Goal: Task Accomplishment & Management: Complete application form

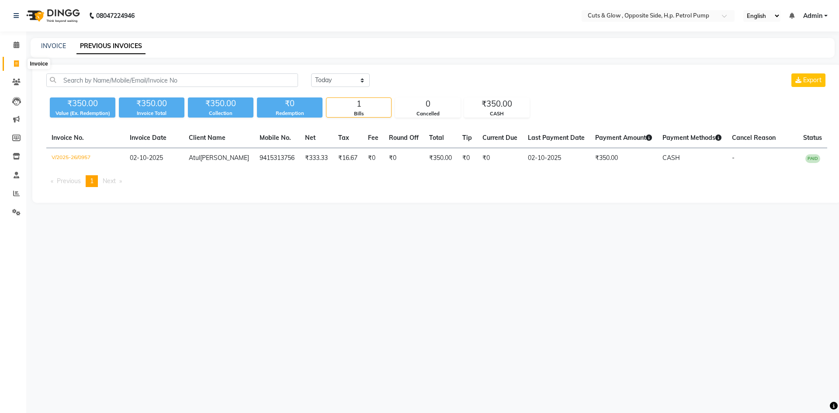
click at [17, 67] on span at bounding box center [16, 64] width 15 height 10
select select "service"
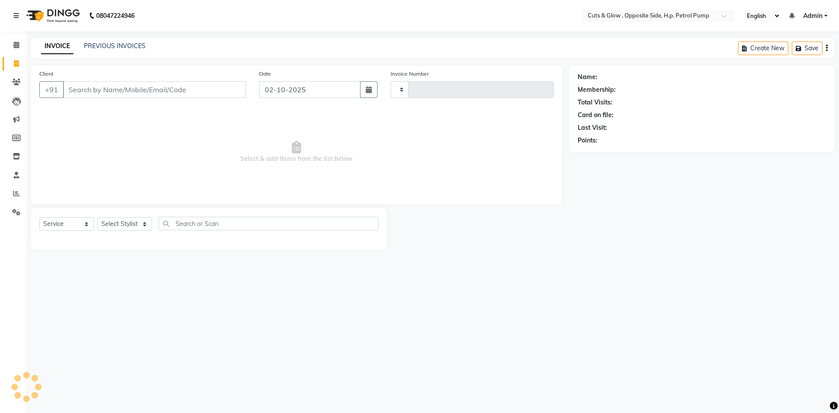
type input "0958"
select select "6633"
click at [387, 176] on span "Select & add items from the list below" at bounding box center [296, 151] width 514 height 87
click at [191, 89] on input "Client" at bounding box center [154, 89] width 183 height 17
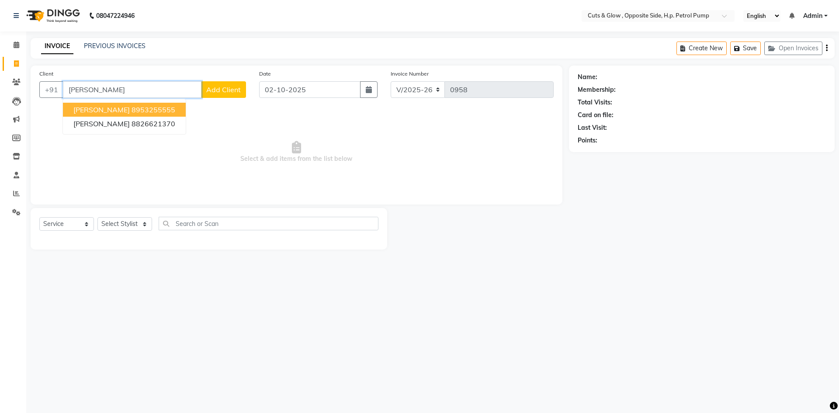
click at [141, 109] on ngb-highlight "8953255555" at bounding box center [153, 109] width 44 height 9
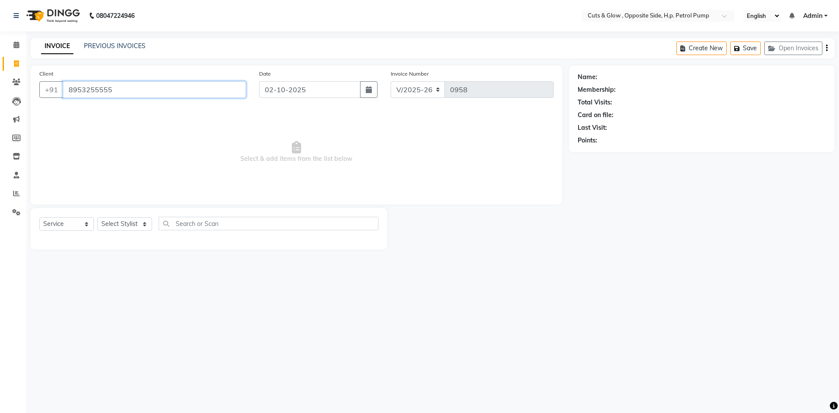
type input "8953255555"
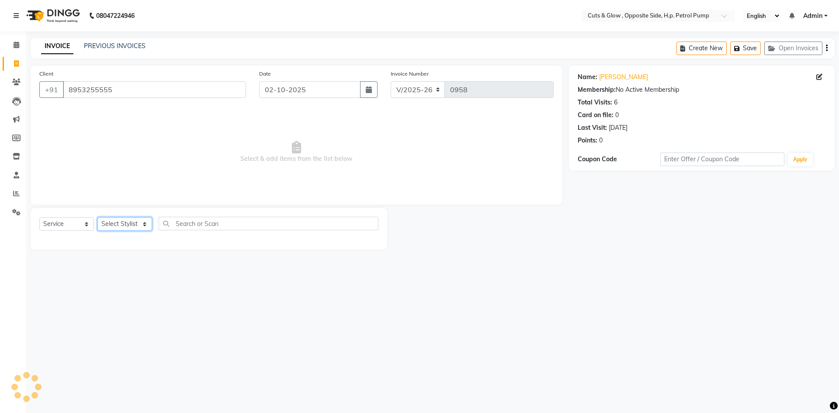
click at [135, 221] on select "Select Stylist [PERSON_NAME] [PERSON_NAME] [PERSON_NAME] [PERSON_NAME]" at bounding box center [124, 224] width 55 height 14
select select "52715"
click at [97, 217] on select "Select Stylist [PERSON_NAME] [PERSON_NAME] [PERSON_NAME] [PERSON_NAME]" at bounding box center [124, 224] width 55 height 14
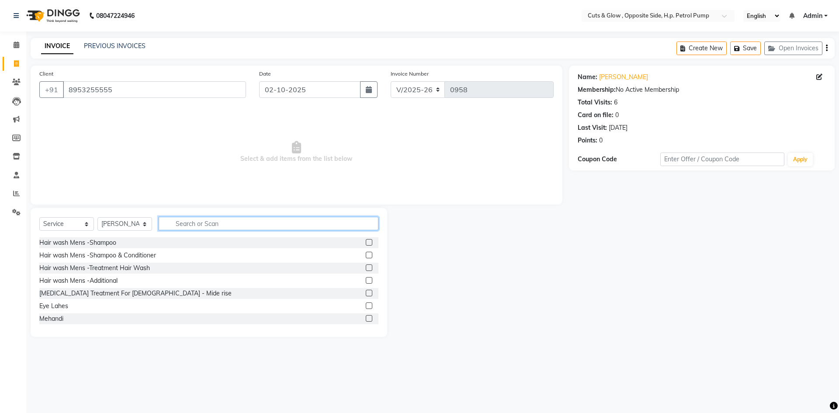
click at [276, 223] on input "text" at bounding box center [269, 224] width 220 height 14
type input "hair cut"
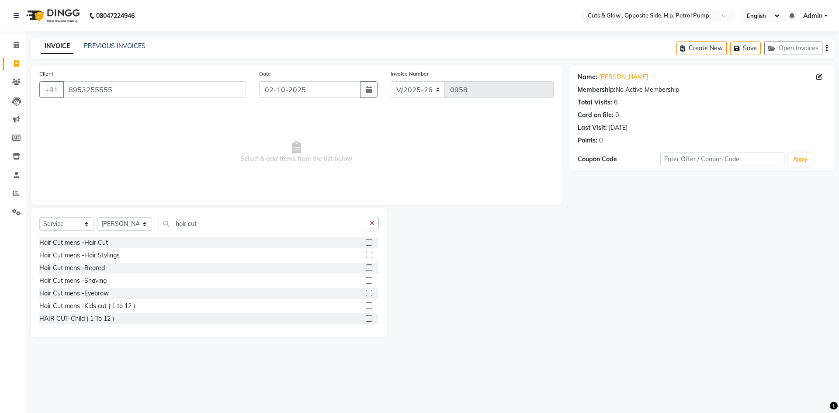
click at [366, 242] on label at bounding box center [369, 242] width 7 height 7
click at [366, 242] on input "checkbox" at bounding box center [369, 243] width 6 height 6
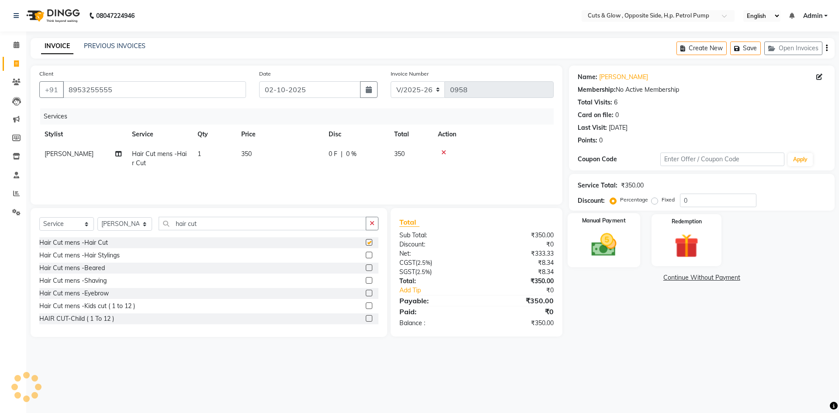
checkbox input "false"
drag, startPoint x: 691, startPoint y: 200, endPoint x: 715, endPoint y: 231, distance: 39.2
click at [691, 201] on input "0" at bounding box center [718, 200] width 76 height 14
type input "20"
click at [586, 242] on img at bounding box center [603, 244] width 41 height 29
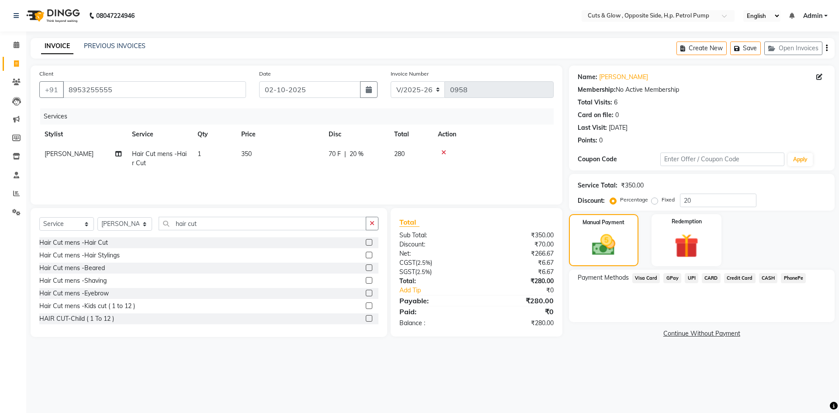
click at [687, 276] on span "UPI" at bounding box center [691, 278] width 14 height 10
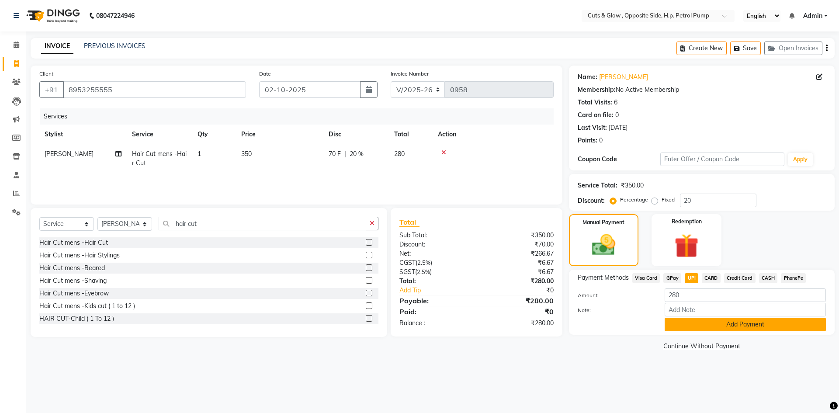
click at [693, 324] on button "Add Payment" at bounding box center [744, 325] width 161 height 14
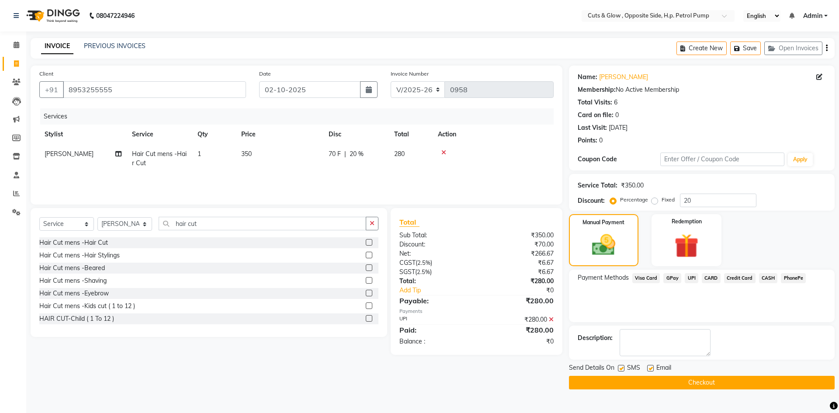
click at [700, 380] on button "Checkout" at bounding box center [702, 383] width 266 height 14
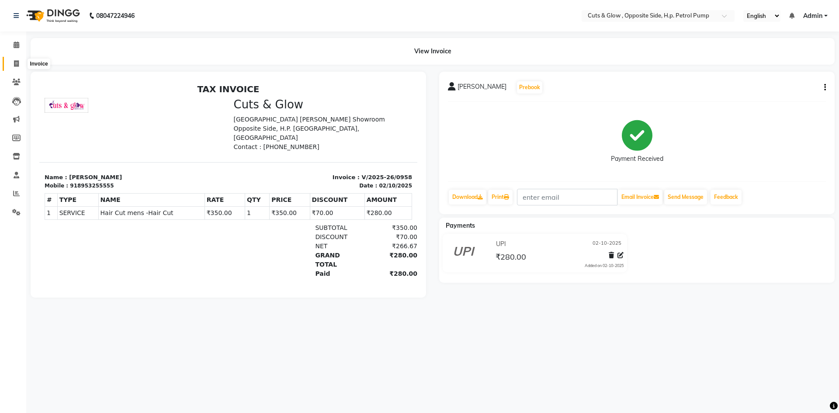
click at [15, 64] on icon at bounding box center [16, 63] width 5 height 7
select select "service"
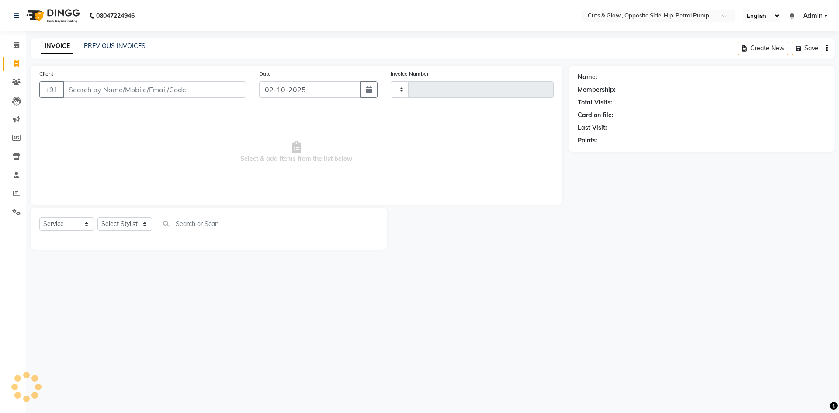
type input "0959"
select select "6633"
click at [110, 91] on input "Client" at bounding box center [154, 89] width 183 height 17
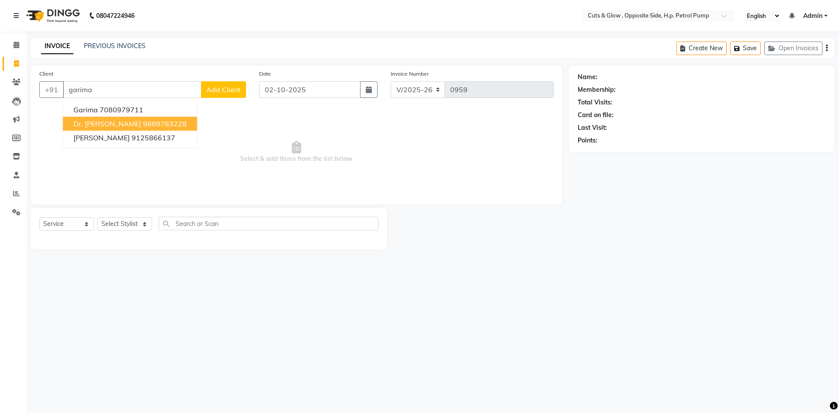
click at [97, 126] on span "Dr. [PERSON_NAME]" at bounding box center [107, 123] width 68 height 9
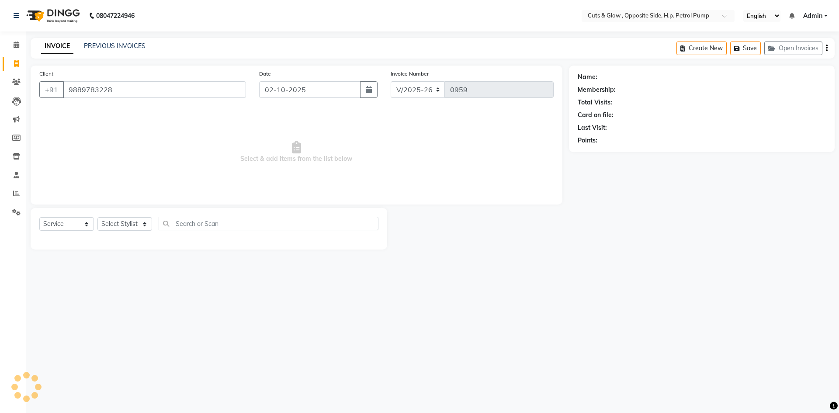
type input "9889783228"
select select "1: Object"
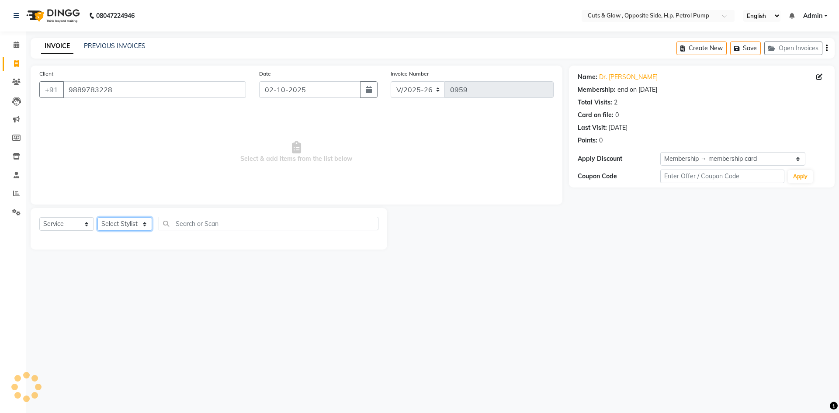
click at [125, 223] on select "Select Stylist [PERSON_NAME] [PERSON_NAME] [PERSON_NAME] [PERSON_NAME]" at bounding box center [124, 224] width 55 height 14
select select "52716"
click at [97, 217] on select "Select Stylist [PERSON_NAME] [PERSON_NAME] [PERSON_NAME] [PERSON_NAME]" at bounding box center [124, 224] width 55 height 14
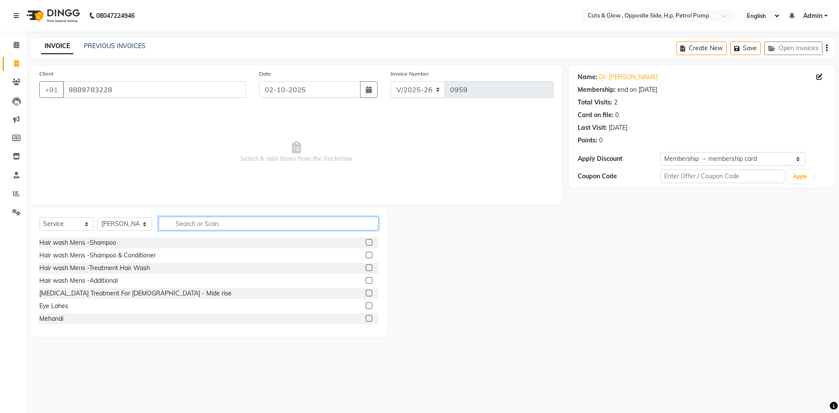
click at [222, 223] on input "text" at bounding box center [269, 224] width 220 height 14
type input "threa"
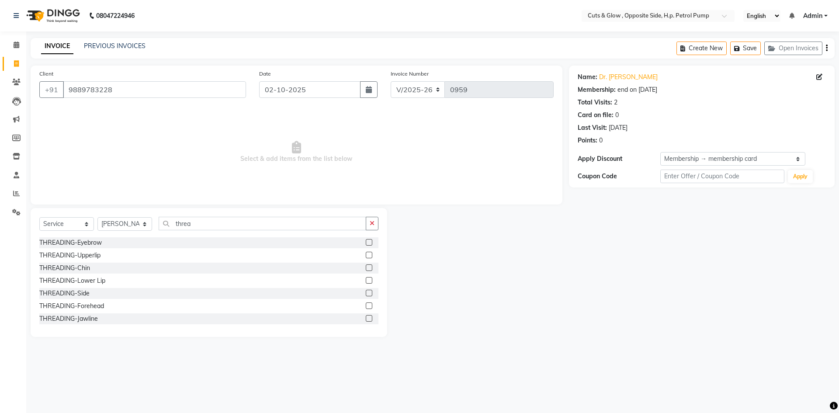
click at [366, 241] on label at bounding box center [369, 242] width 7 height 7
click at [366, 241] on input "checkbox" at bounding box center [369, 243] width 6 height 6
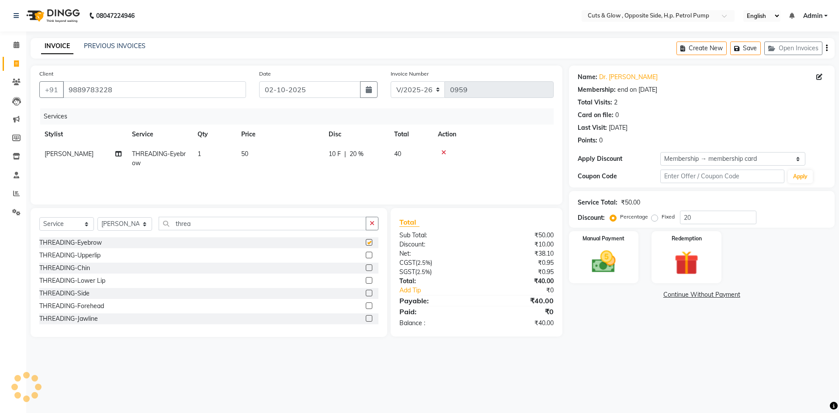
checkbox input "false"
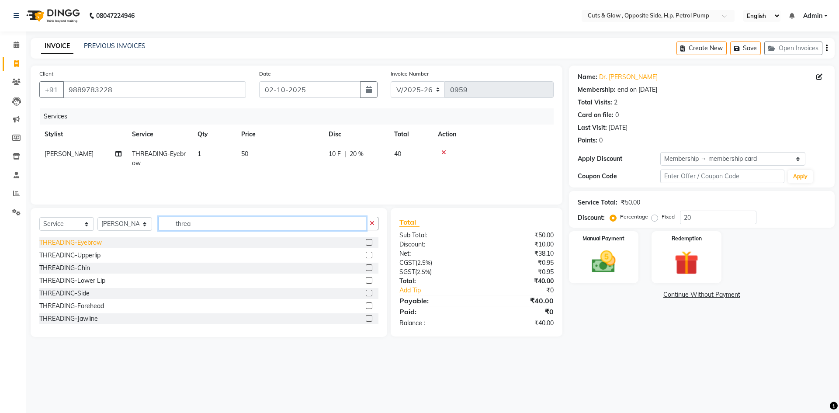
drag, startPoint x: 143, startPoint y: 229, endPoint x: 66, endPoint y: 242, distance: 78.4
click at [66, 242] on div "Select Service Product Membership Package Voucher Prepaid Gift Card Select Styl…" at bounding box center [209, 272] width 356 height 129
type input "upper"
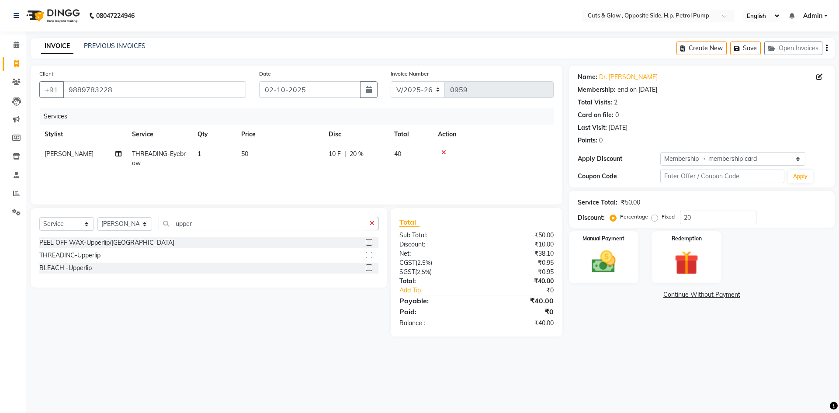
click at [368, 242] on label at bounding box center [369, 242] width 7 height 7
click at [368, 242] on input "checkbox" at bounding box center [369, 243] width 6 height 6
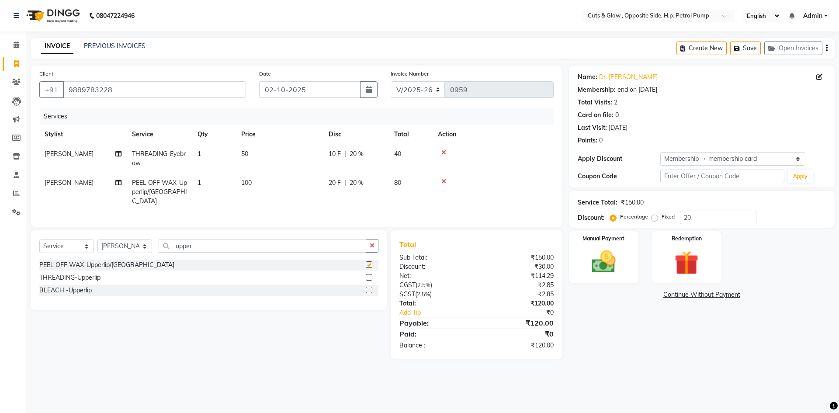
checkbox input "false"
click at [338, 162] on td "10 F | 20 %" at bounding box center [356, 158] width 66 height 29
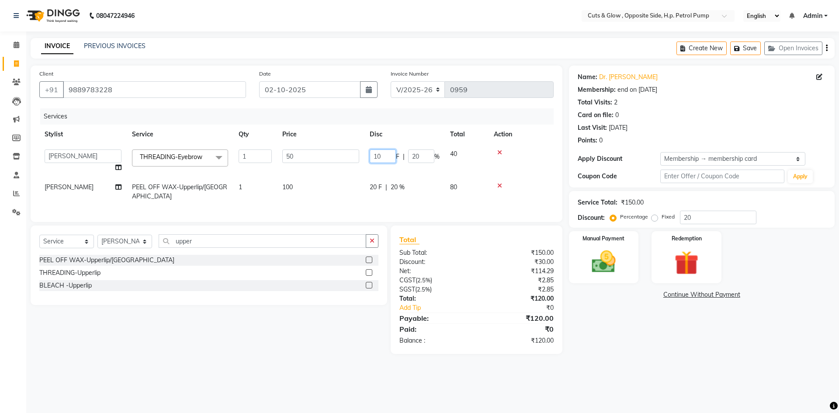
click at [385, 155] on input "10" at bounding box center [383, 156] width 26 height 14
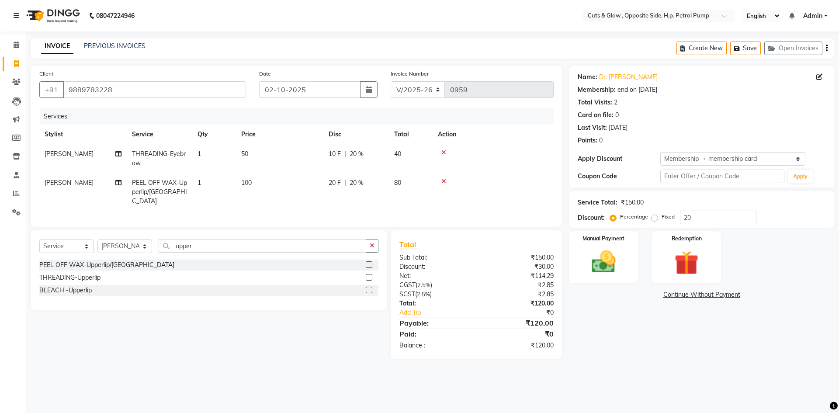
click at [396, 154] on span "40" at bounding box center [397, 154] width 7 height 8
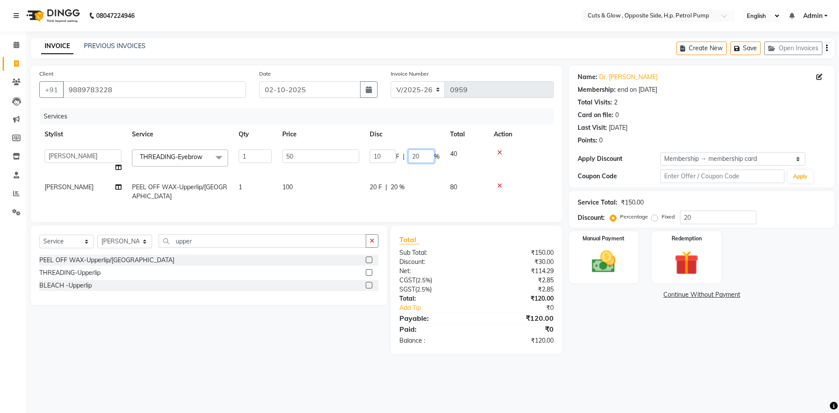
drag, startPoint x: 420, startPoint y: 157, endPoint x: 374, endPoint y: 162, distance: 46.2
click at [374, 162] on div "10 F | 20 %" at bounding box center [405, 156] width 70 height 14
type input "0"
click at [403, 184] on tr "Neha Jaiswal PEEL OFF WAX-Upperlip/Lower Lips 1 100 20 F | 20 % 80" at bounding box center [296, 191] width 514 height 29
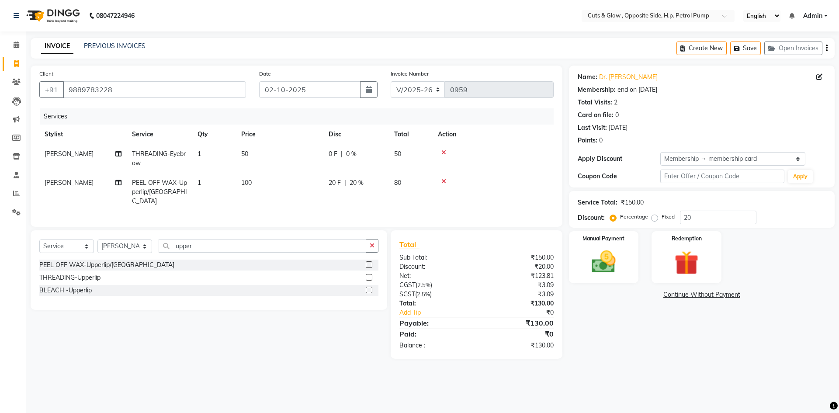
click at [360, 183] on span "20 %" at bounding box center [356, 182] width 14 height 9
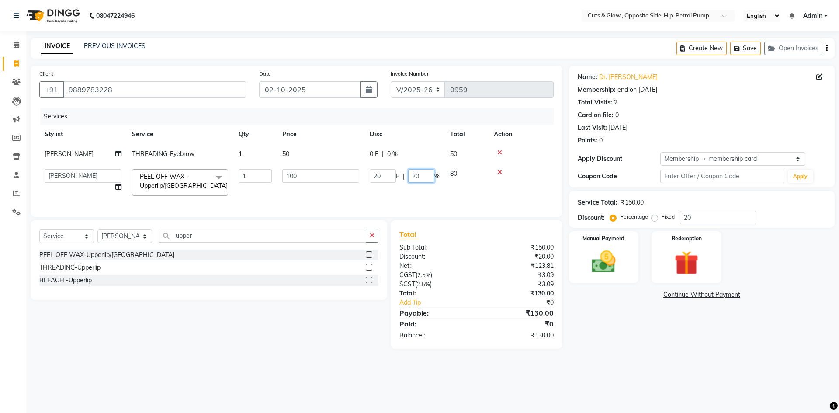
drag, startPoint x: 424, startPoint y: 174, endPoint x: 406, endPoint y: 189, distance: 23.2
click at [406, 180] on div "20 F | 20 %" at bounding box center [405, 176] width 70 height 14
type input "0"
click at [592, 326] on div "Name: Dr. [PERSON_NAME] Membership: end on [DATE] Total Visits: 2 Card on file:…" at bounding box center [705, 207] width 272 height 283
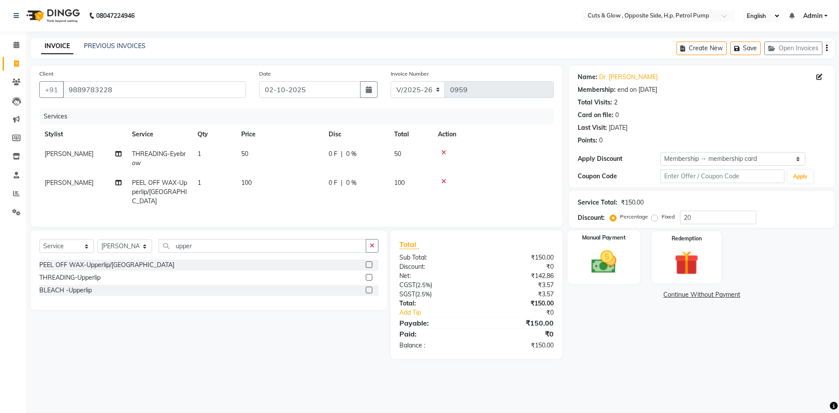
click at [609, 230] on div "Manual Payment" at bounding box center [603, 257] width 73 height 54
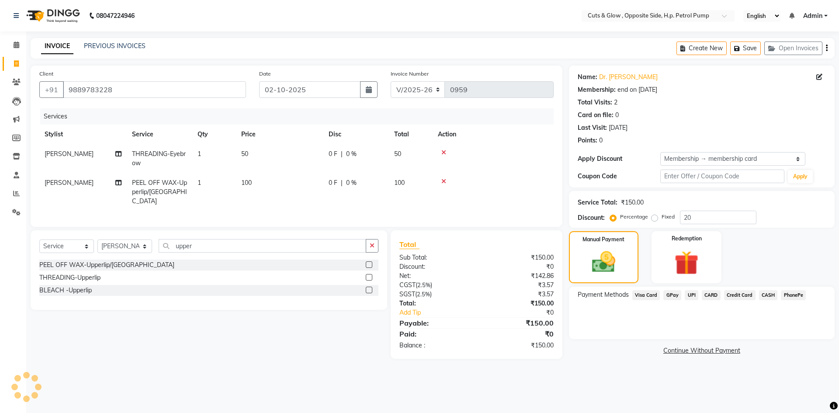
click at [692, 294] on span "UPI" at bounding box center [691, 295] width 14 height 10
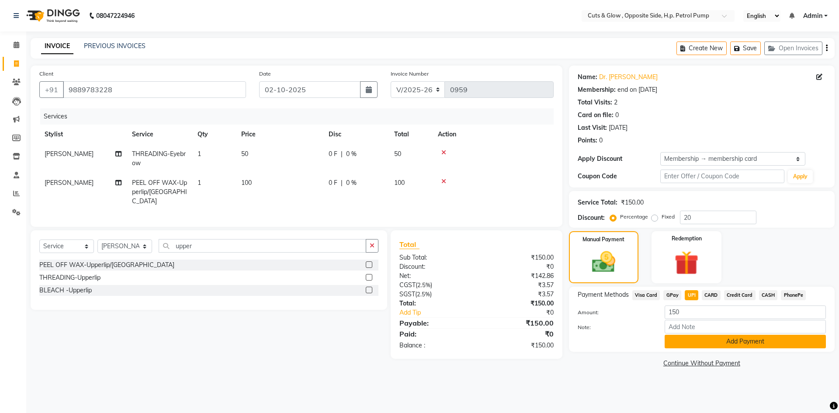
click at [694, 343] on button "Add Payment" at bounding box center [744, 342] width 161 height 14
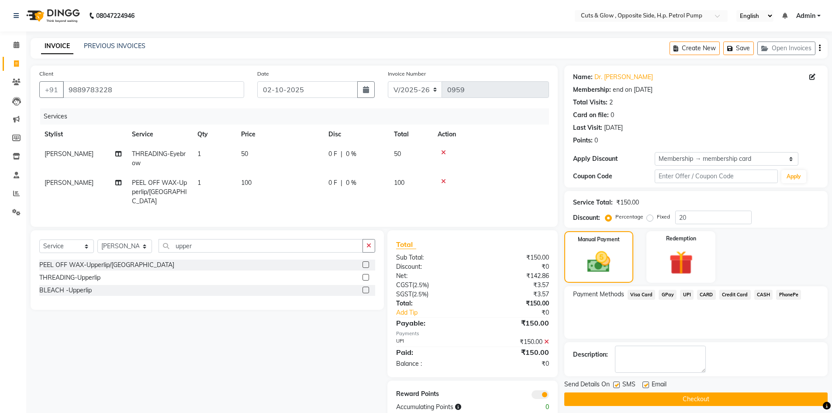
click at [689, 398] on button "Checkout" at bounding box center [695, 399] width 263 height 14
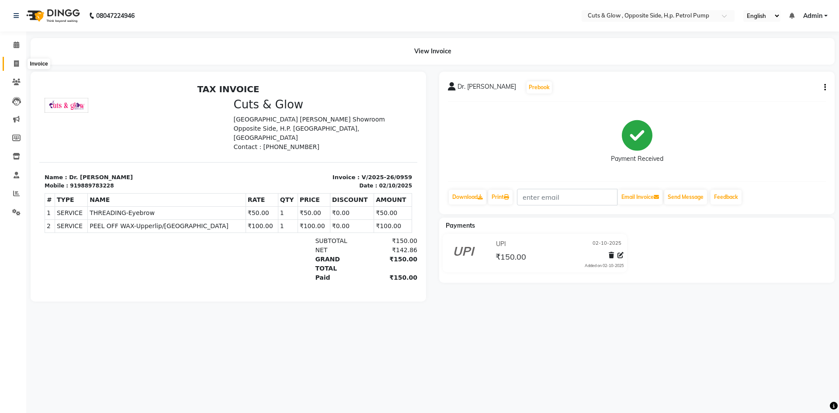
click at [15, 61] on icon at bounding box center [16, 63] width 5 height 7
select select "service"
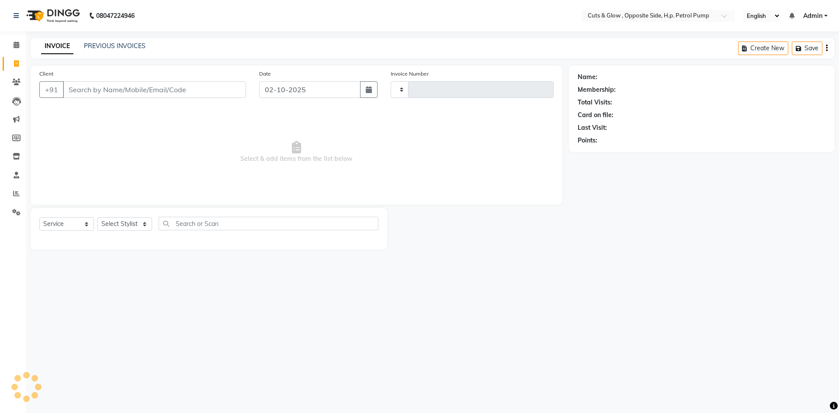
type input "0960"
select select "6633"
click at [119, 95] on input "Client" at bounding box center [154, 89] width 183 height 17
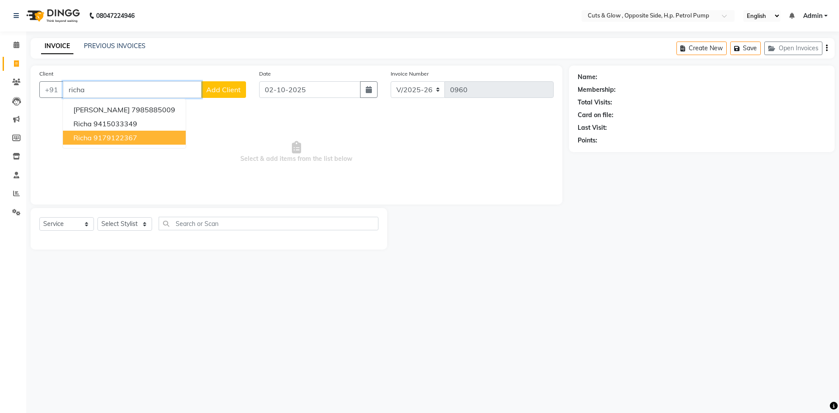
click at [138, 136] on button "[PERSON_NAME] 9179122367" at bounding box center [124, 138] width 123 height 14
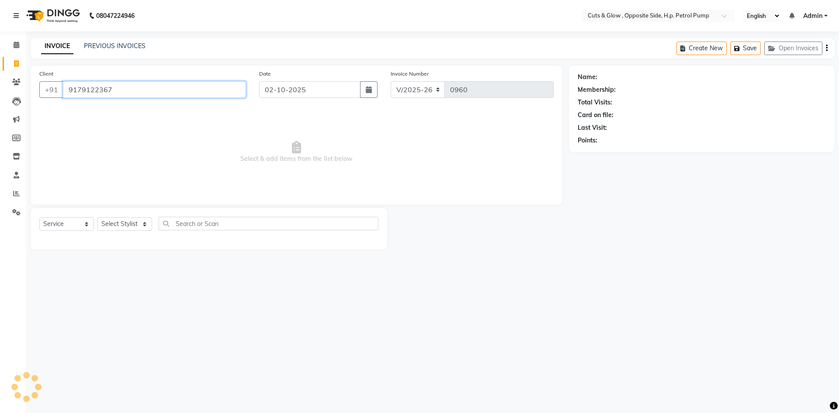
type input "9179122367"
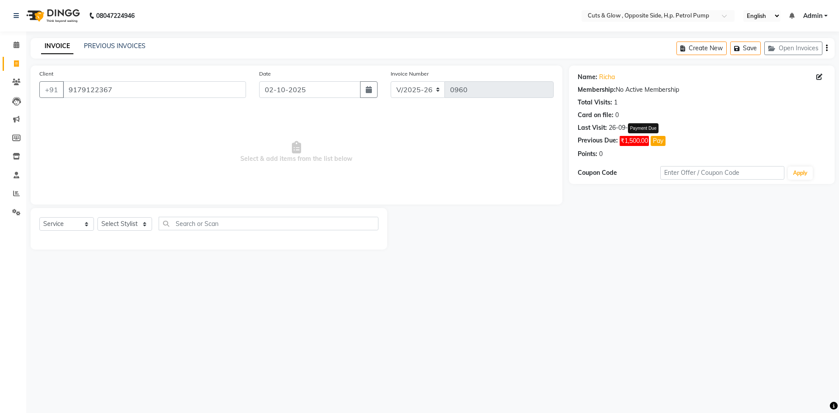
click at [660, 142] on button "Pay" at bounding box center [657, 141] width 15 height 10
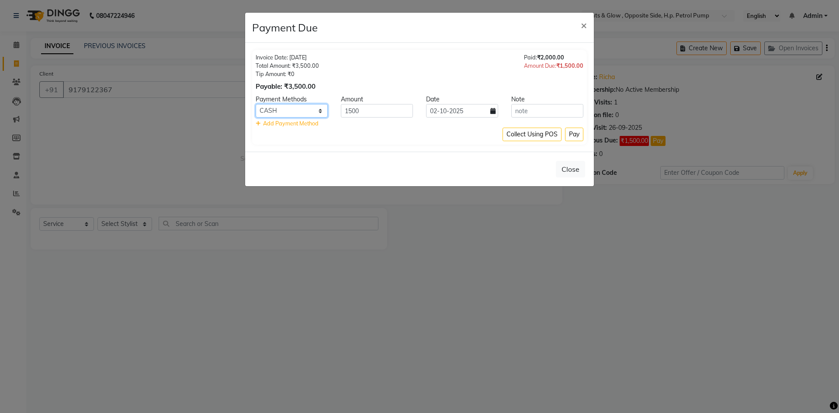
click at [281, 107] on select "Visa Card GPay UPI CARD Credit Card CASH PhonePe" at bounding box center [292, 111] width 72 height 14
select select "8"
click at [256, 104] on select "Visa Card GPay UPI CARD Credit Card CASH PhonePe" at bounding box center [292, 111] width 72 height 14
click at [566, 132] on button "Pay" at bounding box center [574, 135] width 18 height 14
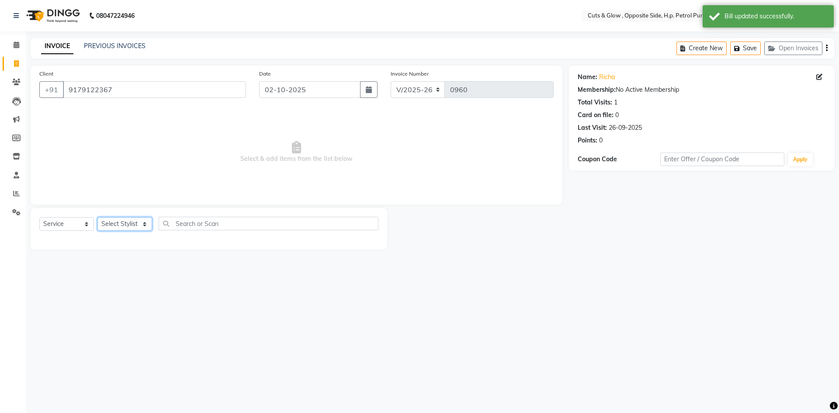
click at [118, 221] on select "Select Stylist [PERSON_NAME] [PERSON_NAME] [PERSON_NAME] [PERSON_NAME]" at bounding box center [124, 224] width 55 height 14
select select "52715"
click at [97, 217] on select "Select Stylist [PERSON_NAME] [PERSON_NAME] [PERSON_NAME] [PERSON_NAME]" at bounding box center [124, 224] width 55 height 14
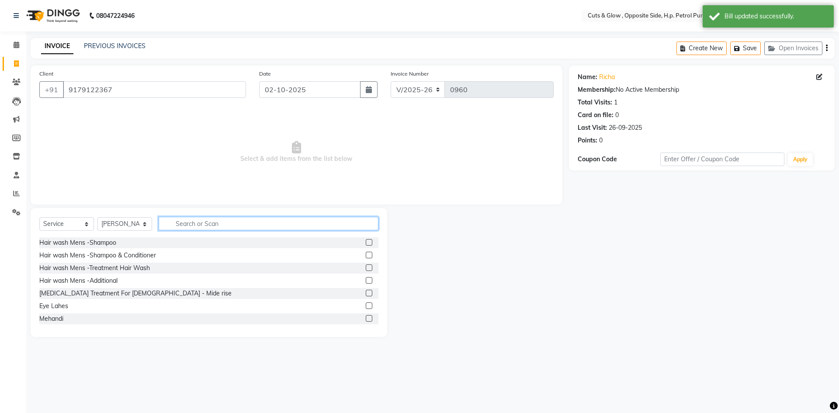
click at [207, 223] on input "text" at bounding box center [269, 224] width 220 height 14
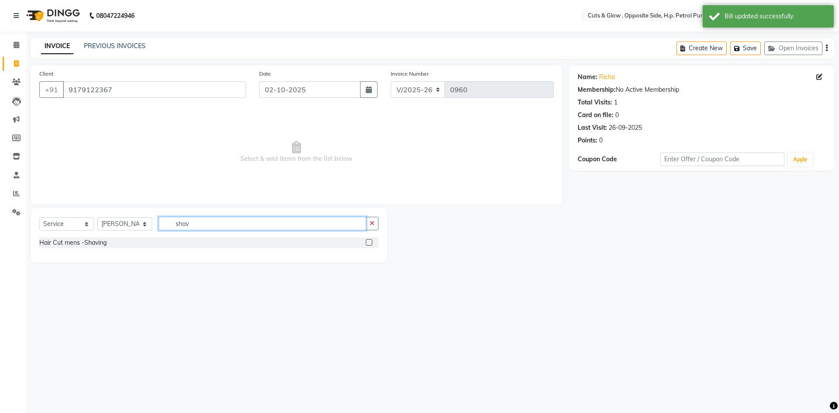
type input "shav"
click at [368, 243] on label at bounding box center [369, 242] width 7 height 7
click at [368, 243] on input "checkbox" at bounding box center [369, 243] width 6 height 6
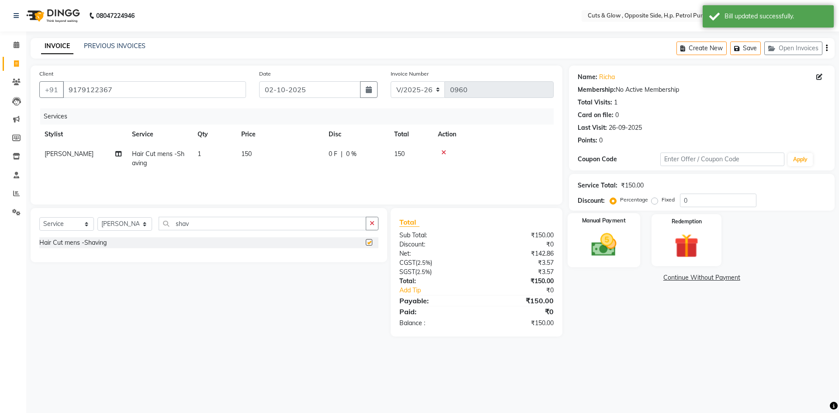
checkbox input "false"
click at [591, 241] on img at bounding box center [603, 244] width 41 height 29
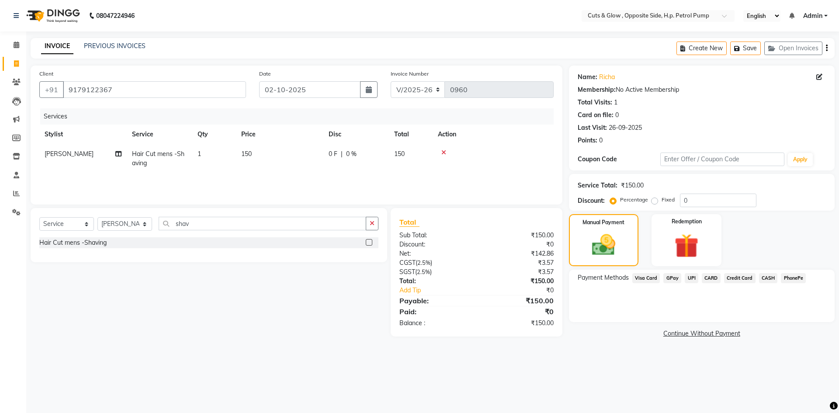
click at [691, 275] on span "UPI" at bounding box center [691, 278] width 14 height 10
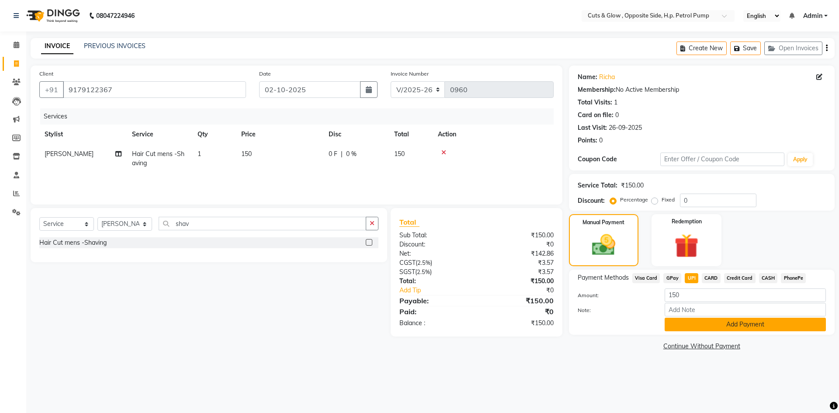
click at [706, 323] on button "Add Payment" at bounding box center [744, 325] width 161 height 14
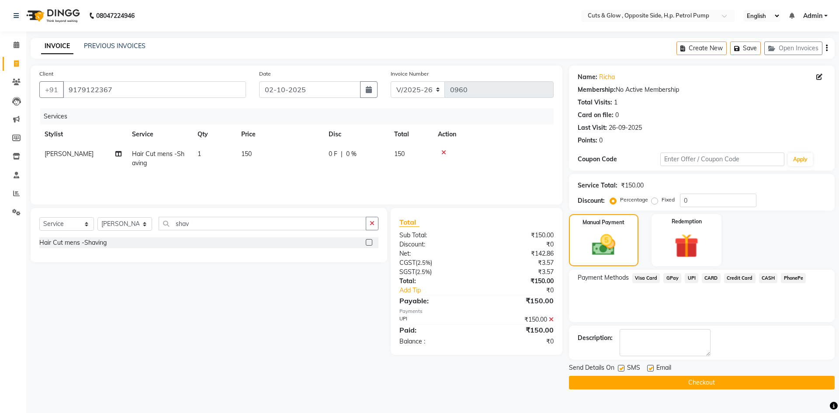
click at [714, 380] on button "Checkout" at bounding box center [702, 383] width 266 height 14
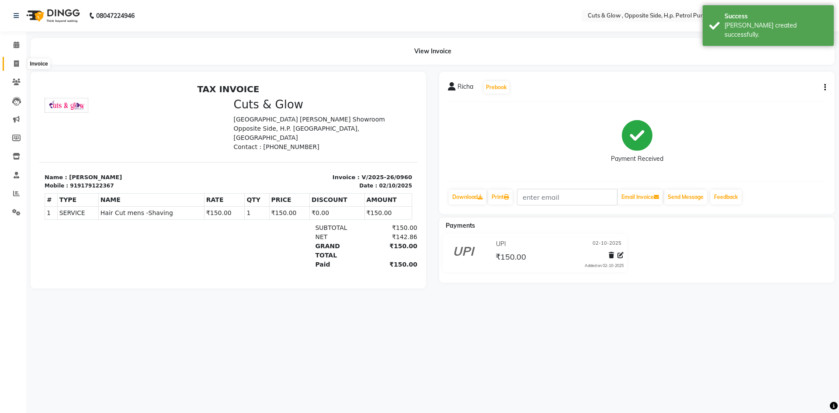
click at [18, 64] on icon at bounding box center [16, 63] width 5 height 7
select select "service"
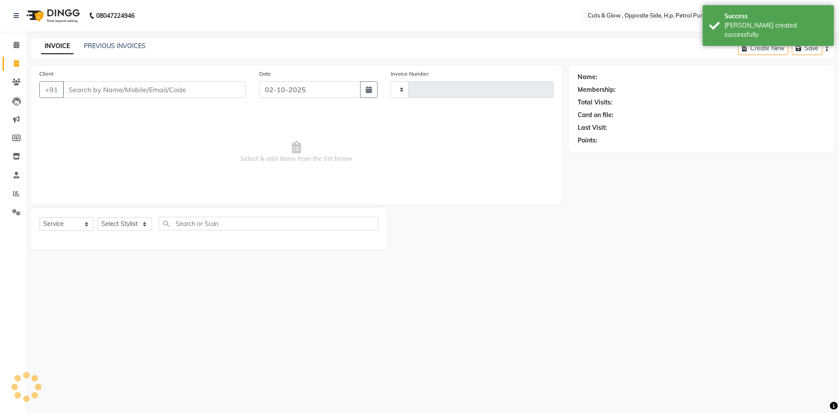
type input "0961"
select select "6633"
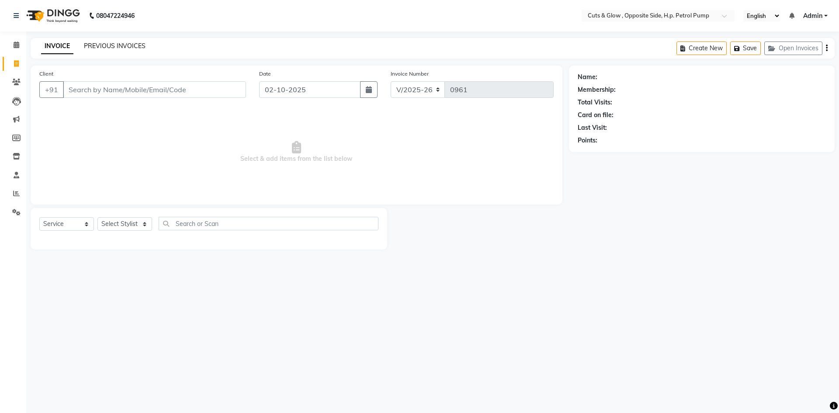
click at [113, 45] on link "PREVIOUS INVOICES" at bounding box center [115, 46] width 62 height 8
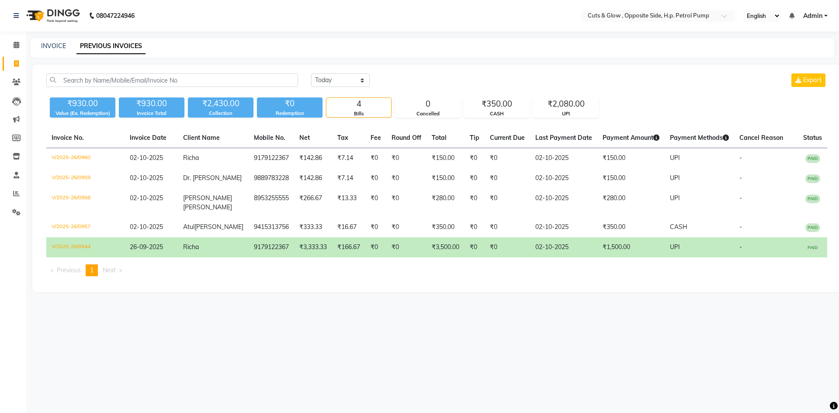
click at [238, 287] on div "[DATE] [DATE] Custom Range Export ₹930.00 Value (Ex. Redemption) ₹930.00 Invoic…" at bounding box center [436, 178] width 808 height 227
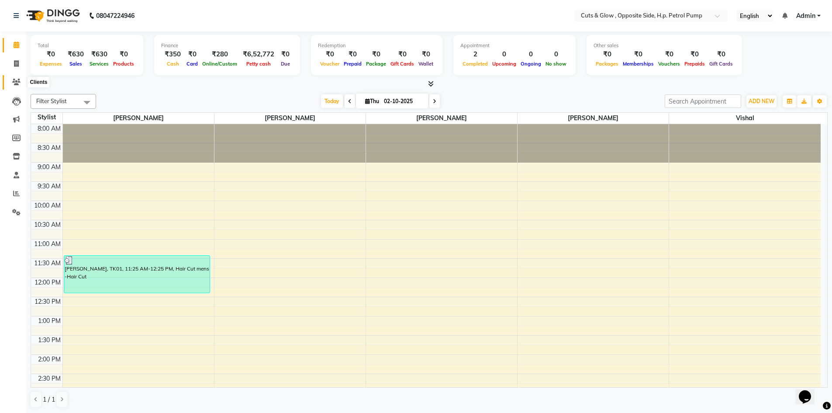
click at [17, 84] on icon at bounding box center [16, 82] width 8 height 7
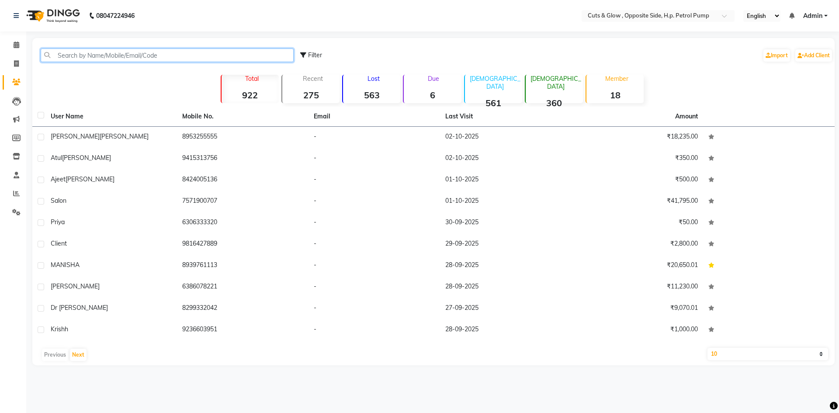
click at [106, 56] on input "text" at bounding box center [167, 55] width 253 height 14
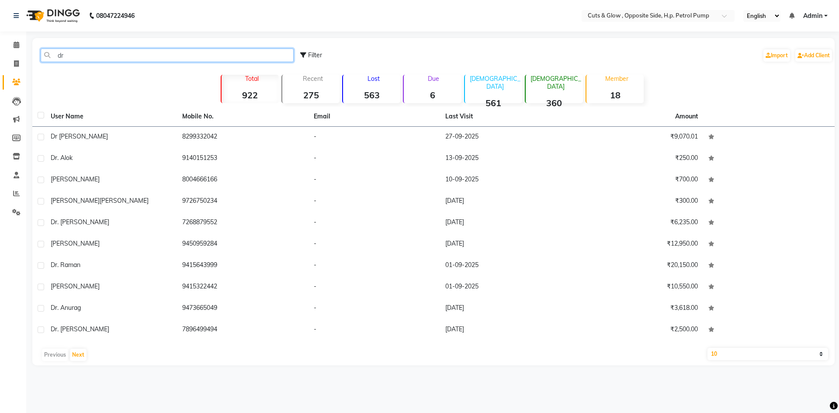
type input "d"
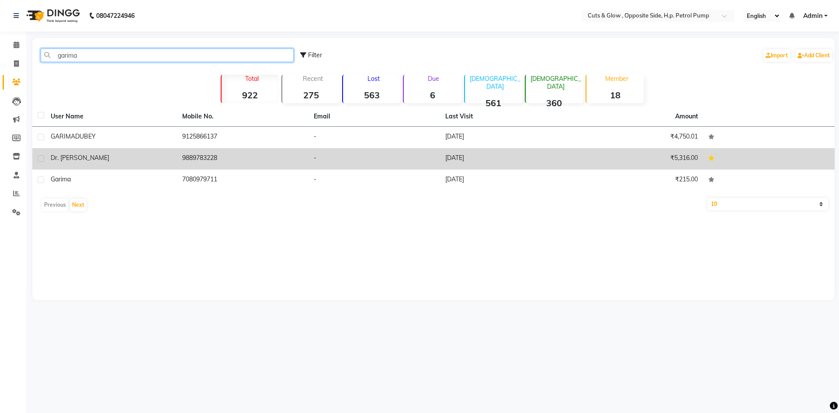
type input "garima"
click at [143, 151] on td "Dr. [PERSON_NAME]" at bounding box center [110, 158] width 131 height 21
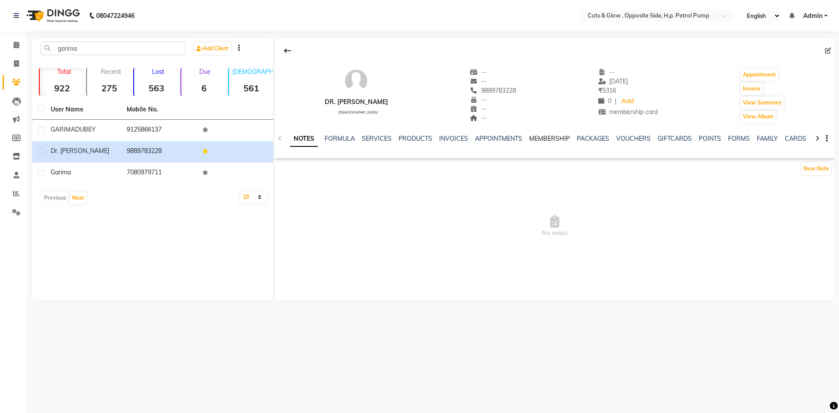
click at [542, 137] on link "MEMBERSHIP" at bounding box center [549, 139] width 41 height 8
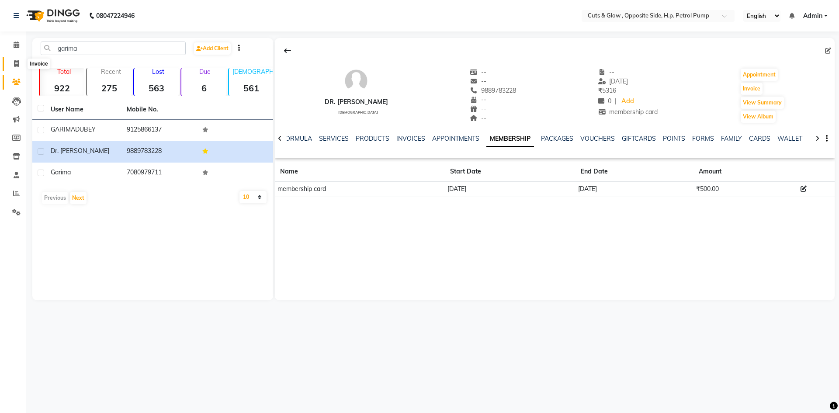
click at [18, 61] on icon at bounding box center [16, 63] width 5 height 7
select select "service"
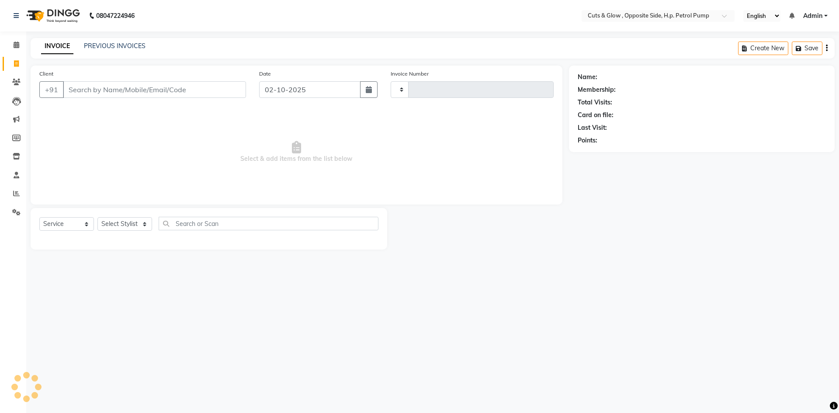
type input "0959"
select select "6633"
click at [170, 143] on span "Select & add items from the list below" at bounding box center [296, 151] width 514 height 87
